Goal: Transaction & Acquisition: Purchase product/service

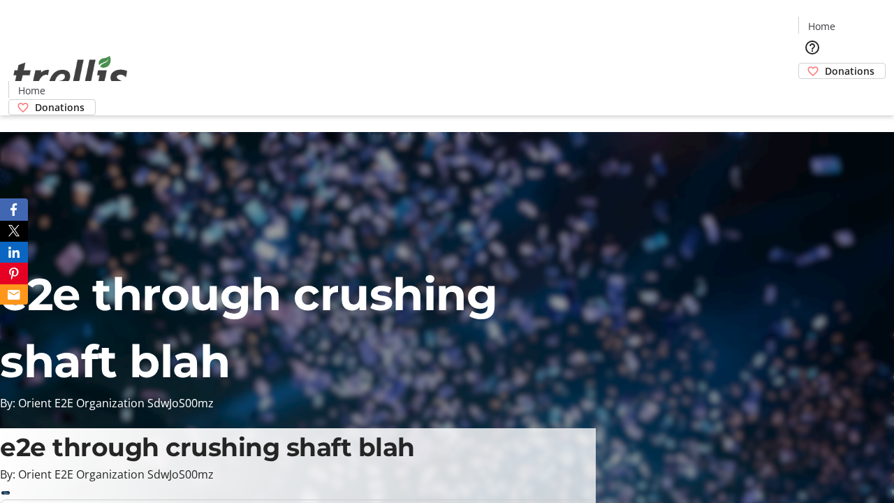
click at [825, 64] on span "Donations" at bounding box center [850, 71] width 50 height 15
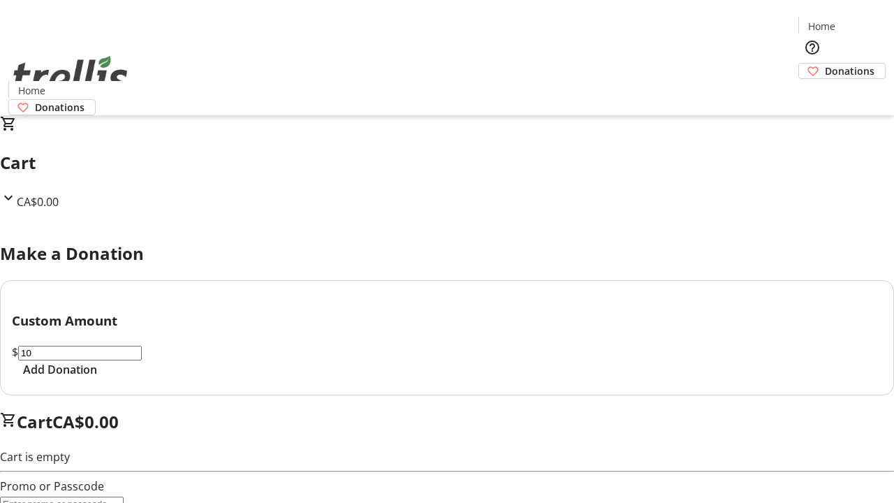
click at [97, 378] on span "Add Donation" at bounding box center [60, 369] width 74 height 17
